Goal: Task Accomplishment & Management: Use online tool/utility

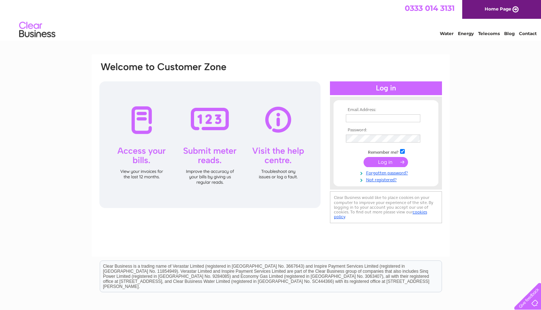
click at [358, 115] on input "text" at bounding box center [383, 118] width 74 height 8
type input "zak@foxlake.co.uk"
click at [394, 161] on input "submit" at bounding box center [385, 162] width 44 height 10
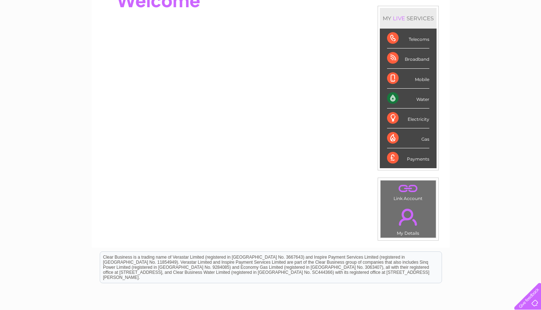
scroll to position [46, 0]
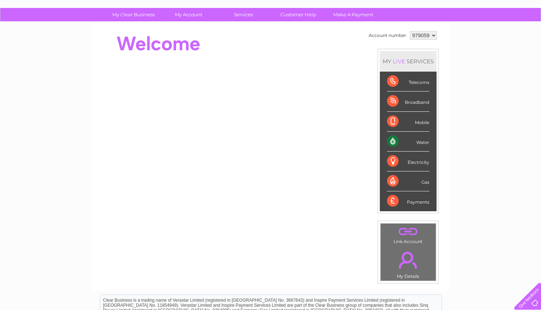
click at [418, 142] on div "Water" at bounding box center [408, 141] width 42 height 20
click at [385, 141] on li "Water" at bounding box center [408, 141] width 57 height 20
click at [390, 140] on div "Water" at bounding box center [408, 141] width 42 height 20
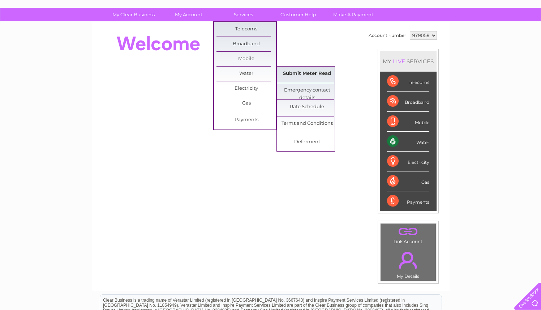
click at [312, 75] on link "Submit Meter Read" at bounding box center [307, 73] width 60 height 14
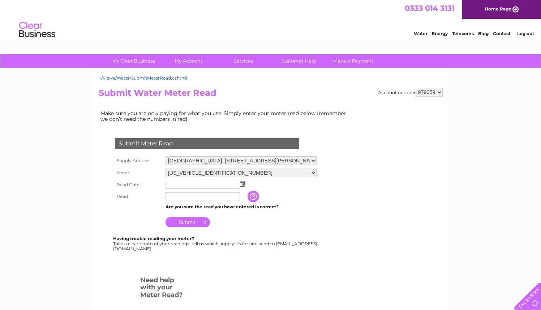
click at [195, 186] on input "text" at bounding box center [202, 185] width 74 height 8
click at [228, 183] on input "text" at bounding box center [202, 185] width 75 height 9
click at [242, 185] on img at bounding box center [242, 184] width 5 height 6
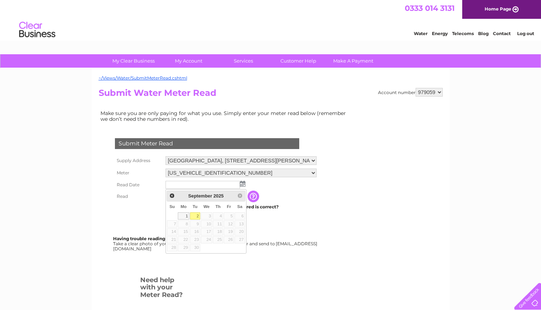
click at [195, 216] on link "2" at bounding box center [195, 215] width 10 height 7
type input "[DATE]"
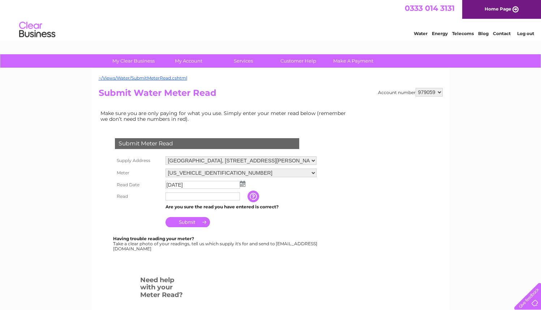
click at [191, 199] on input "text" at bounding box center [202, 196] width 74 height 8
type input "03567"
click at [291, 225] on td "Submit" at bounding box center [241, 219] width 155 height 17
click at [200, 224] on input "Submit" at bounding box center [187, 222] width 44 height 10
